Goal: Find specific fact: Find specific fact

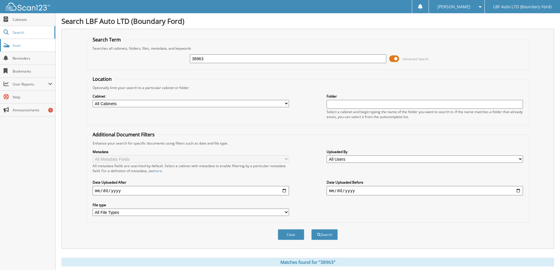
drag, startPoint x: 233, startPoint y: 60, endPoint x: 7, endPoint y: 46, distance: 226.4
click at [61, 56] on div "Search LBF Auto LTD (Boundary Ford) Search Term Searches all cabinets, folders,…" at bounding box center [308, 247] width 504 height 494
type input "41153"
click at [311, 229] on button "Search" at bounding box center [324, 234] width 26 height 11
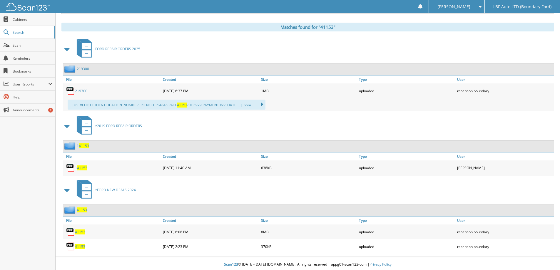
scroll to position [237, 0]
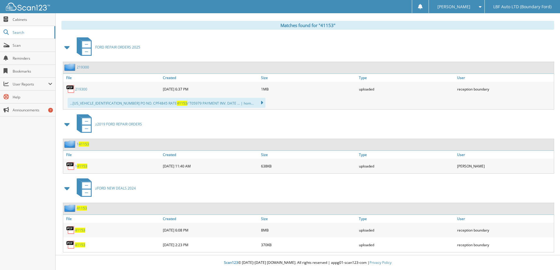
click at [81, 230] on span "41153" at bounding box center [80, 230] width 10 height 5
